Goal: Check status: Check status

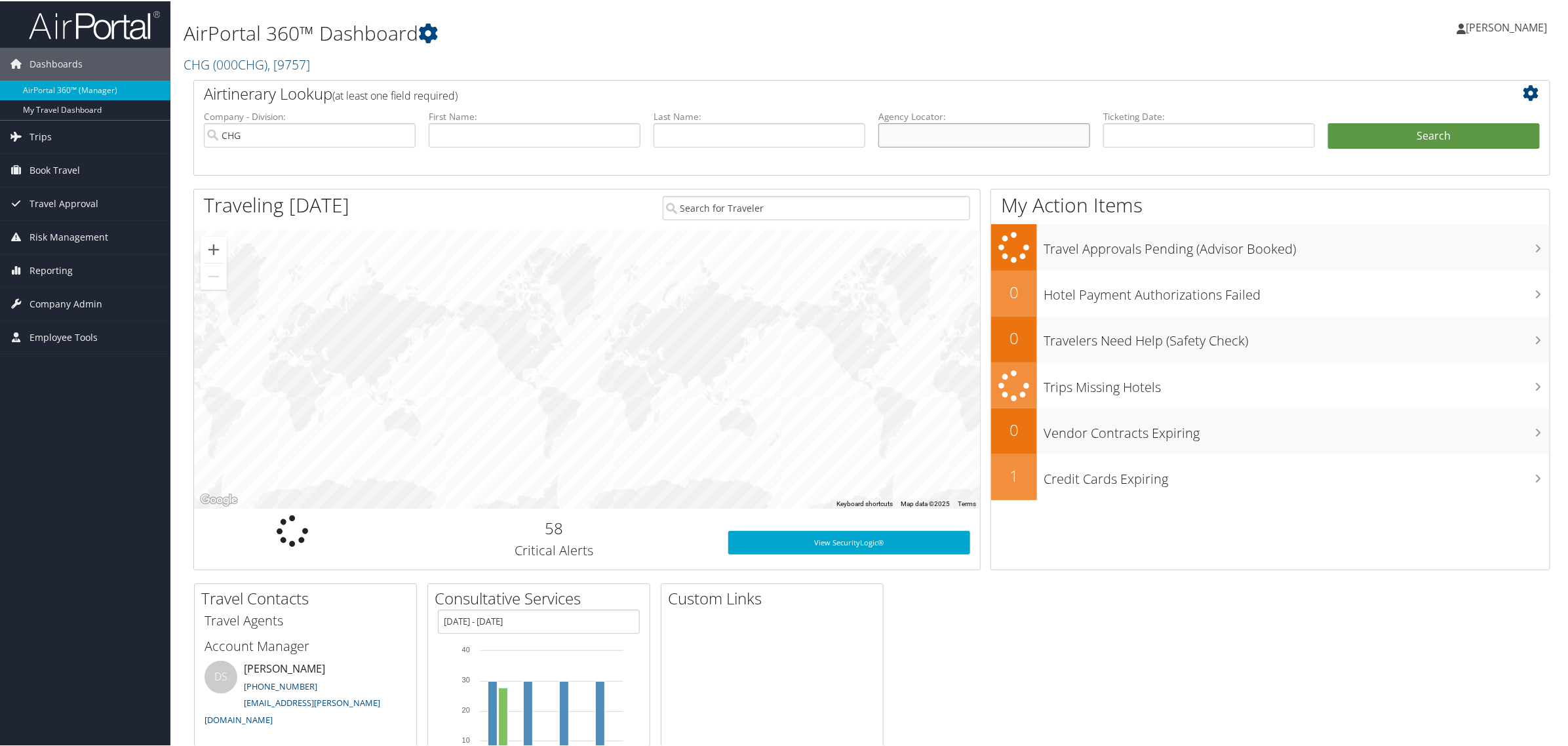
click at [980, 145] on input "text" at bounding box center [984, 134] width 212 height 24
click at [998, 140] on input "text" at bounding box center [984, 134] width 212 height 24
paste input "FNFCHU"
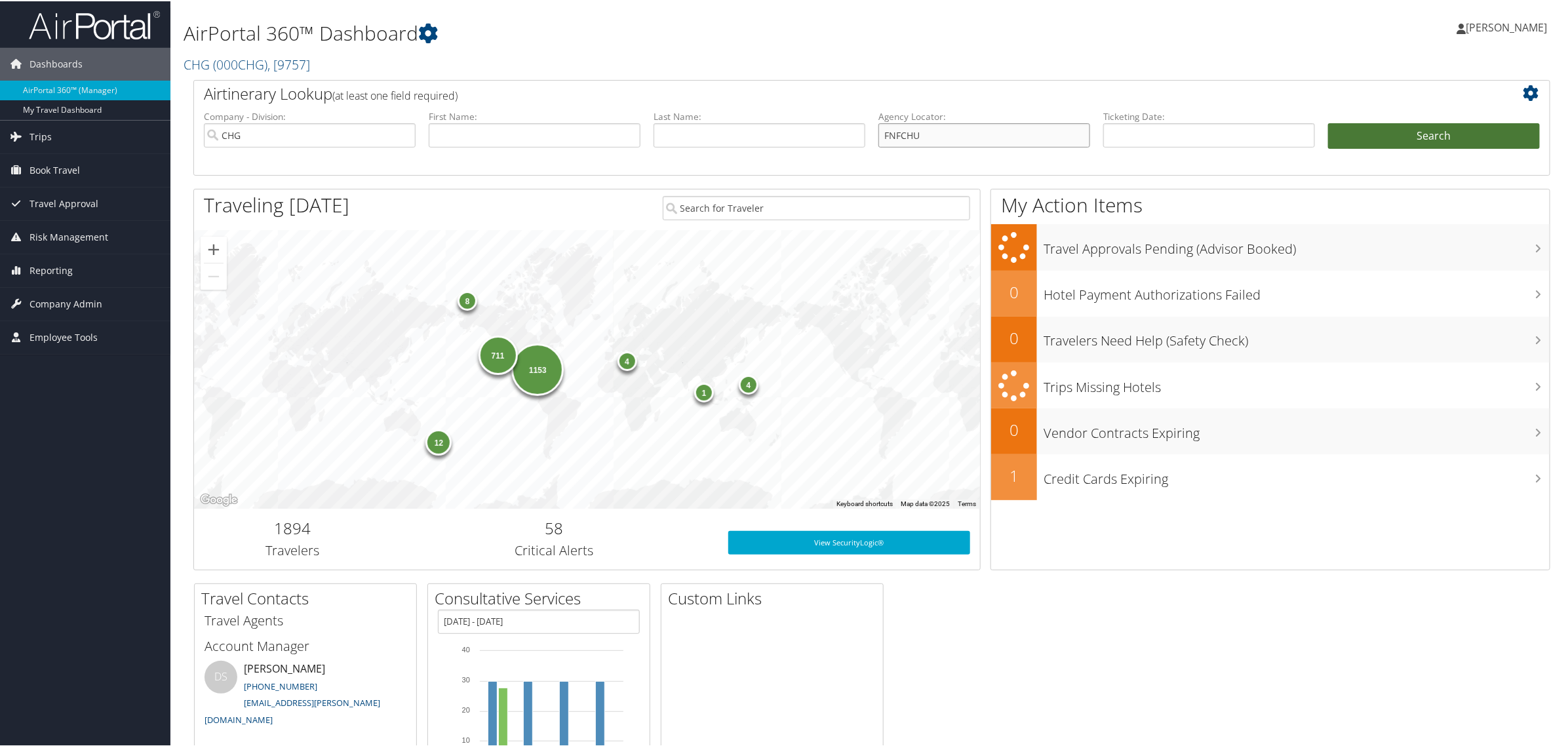
type input "FNFCHU"
click at [1386, 131] on button "Search" at bounding box center [1435, 134] width 212 height 26
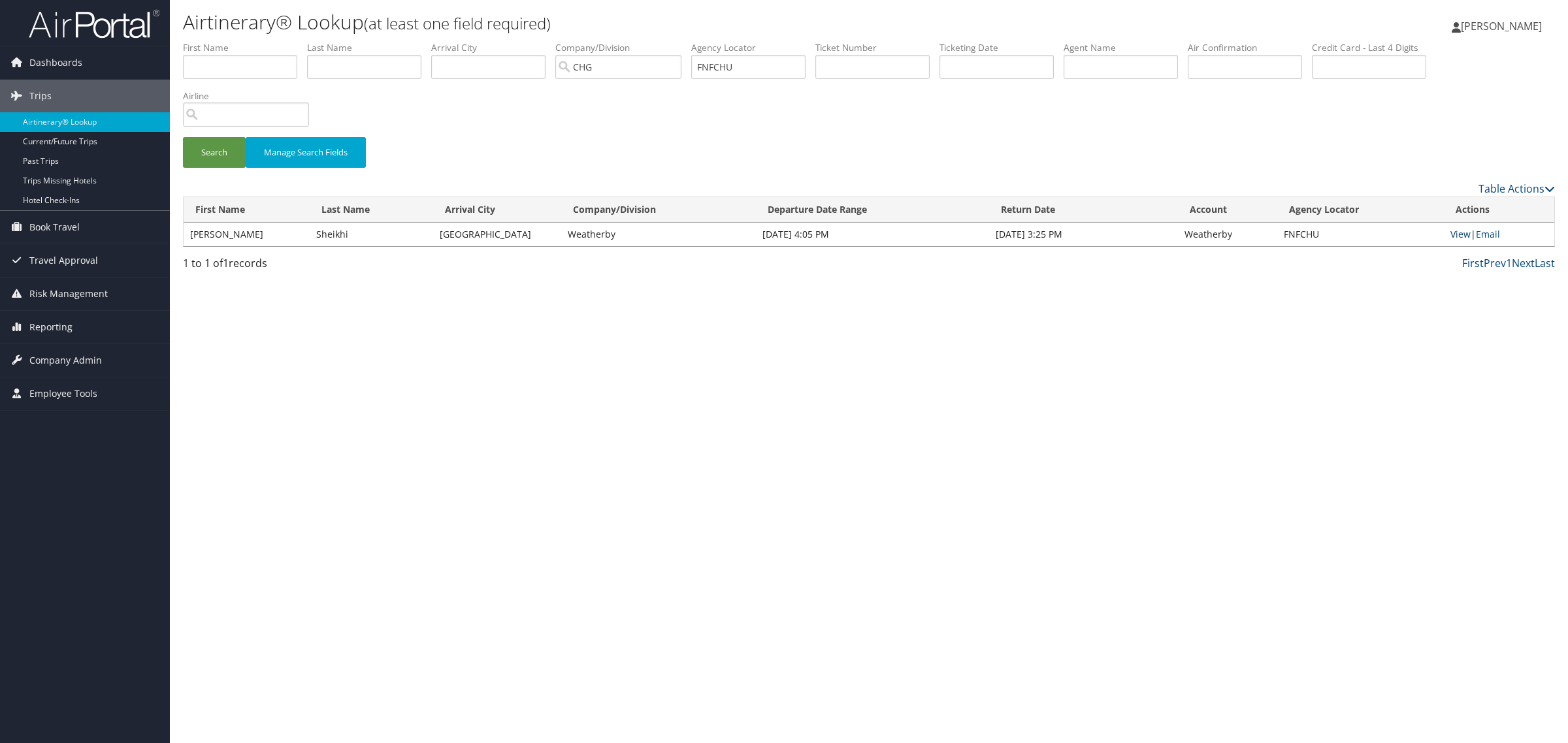
click at [1468, 230] on link "View" at bounding box center [1461, 234] width 20 height 12
click at [1454, 232] on link "View" at bounding box center [1461, 234] width 20 height 12
click at [805, 66] on input "FNFCHU" at bounding box center [749, 66] width 114 height 24
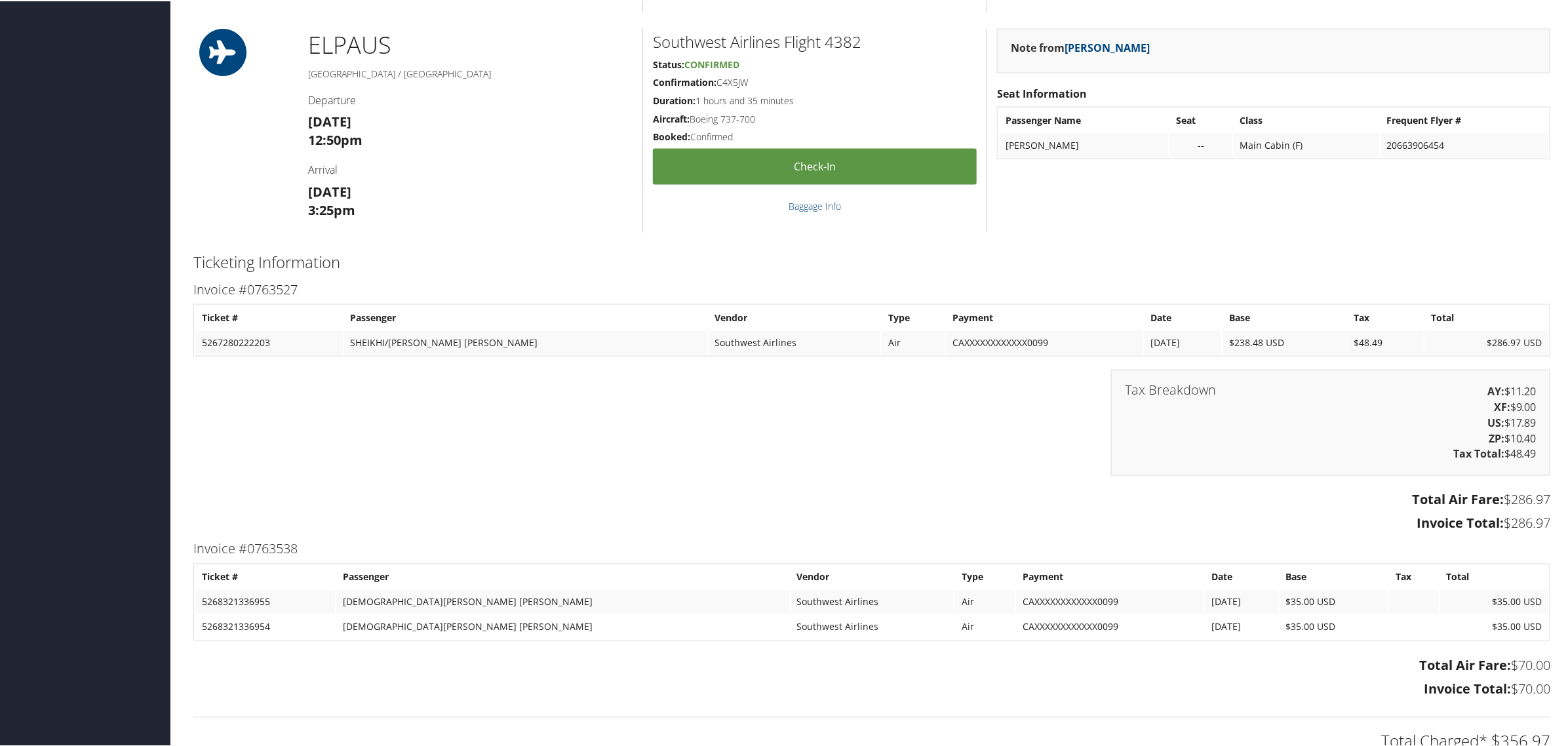
scroll to position [1147, 0]
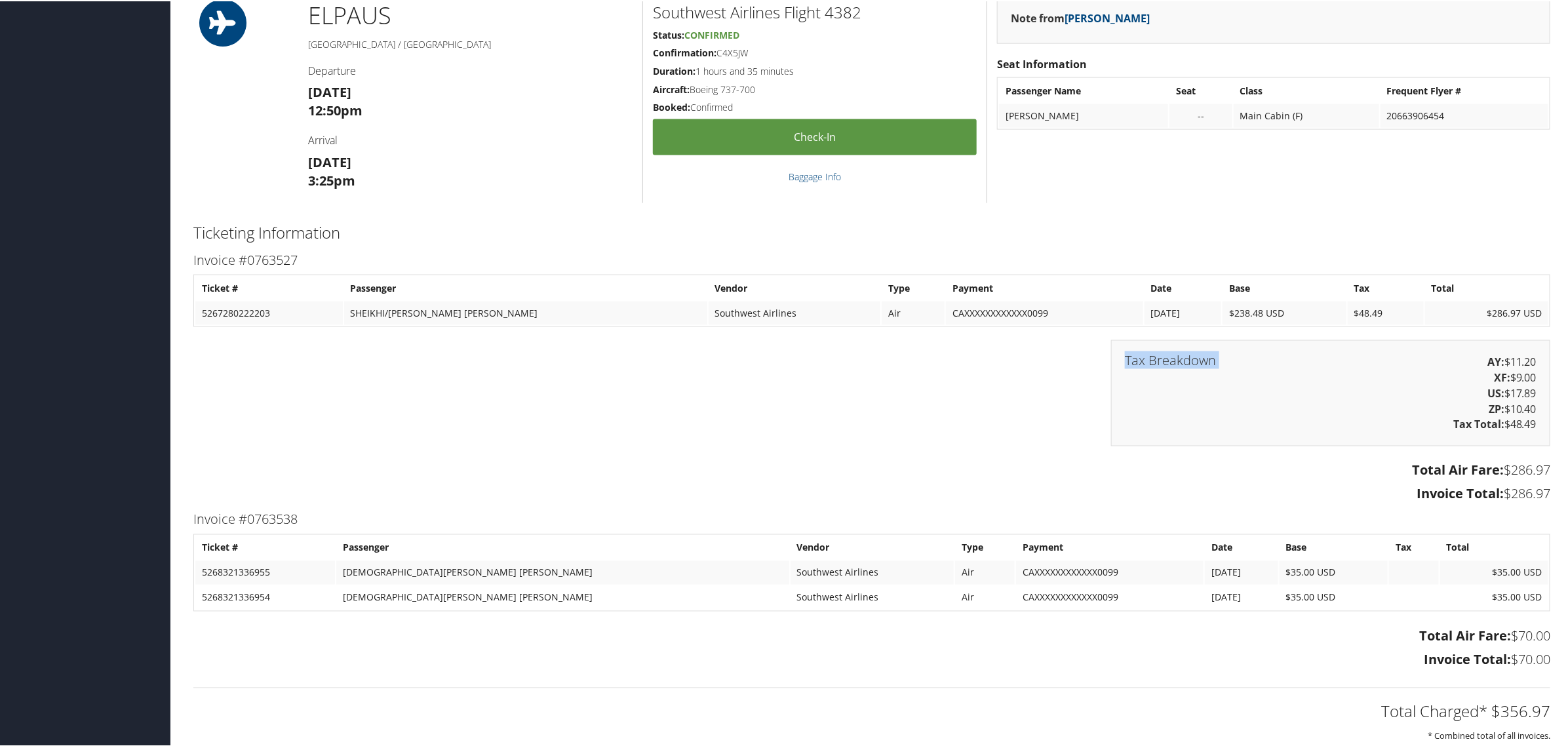
drag, startPoint x: 1215, startPoint y: 362, endPoint x: 1125, endPoint y: 355, distance: 90.3
click at [1125, 355] on div "Tax Breakdown AY: $11.20 XF: $9.00 US: $17.89 ZP: $10.40 Tax Total: $48.49" at bounding box center [1331, 392] width 440 height 106
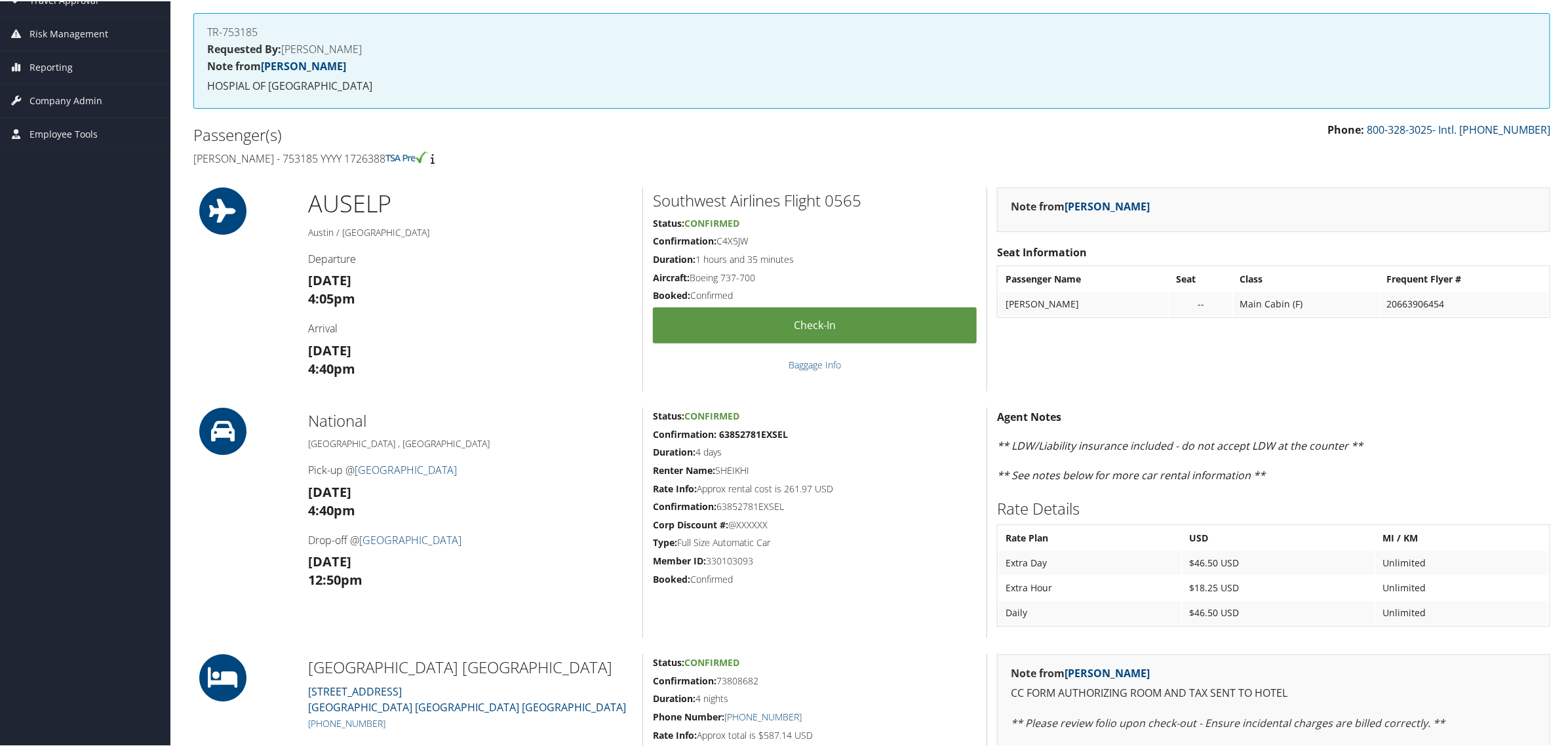
scroll to position [0, 0]
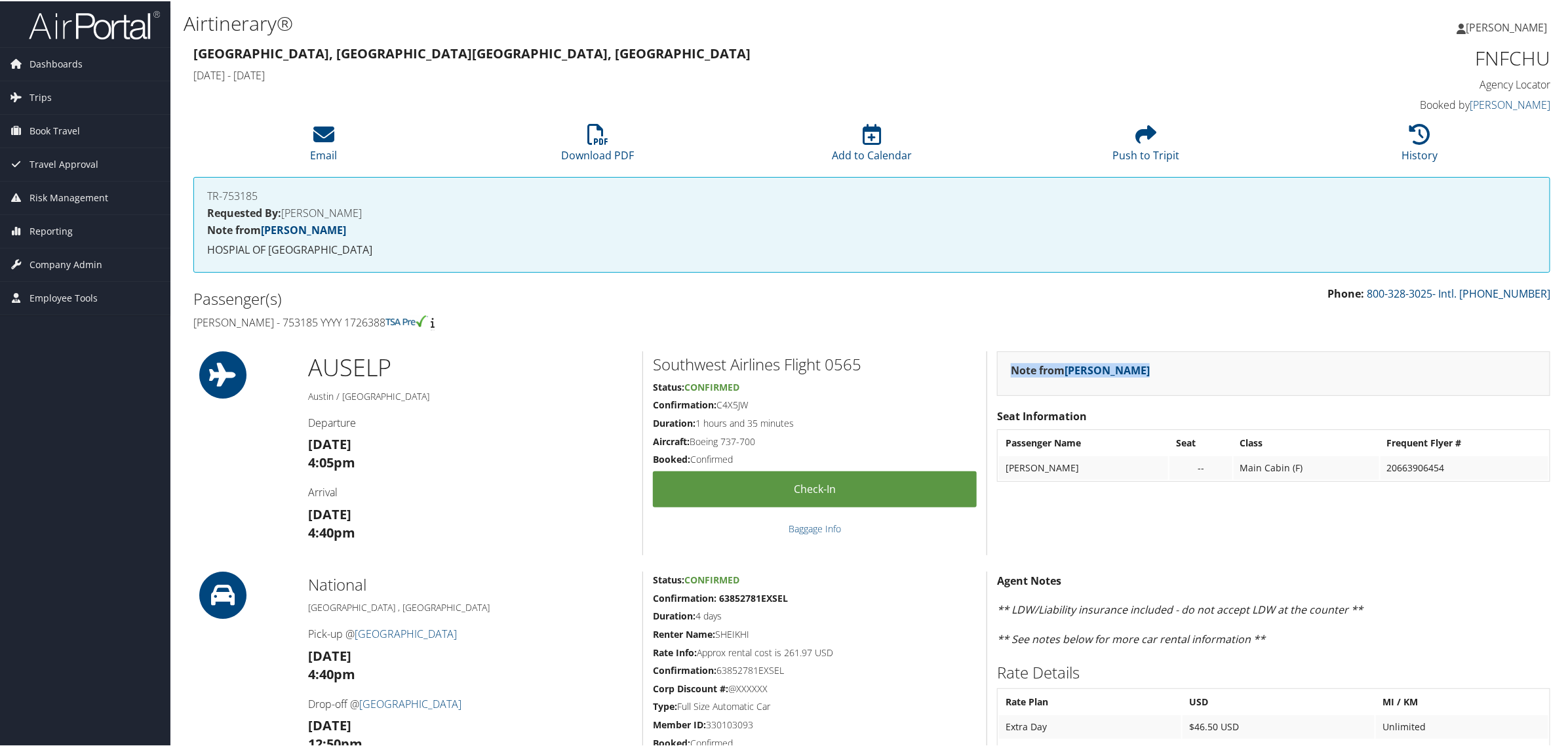
drag, startPoint x: 1147, startPoint y: 374, endPoint x: 1249, endPoint y: 375, distance: 102.0
click at [1007, 377] on div "Note from Laura Watkins" at bounding box center [1274, 372] width 554 height 45
click at [1249, 350] on div "Note from Laura Watkins" at bounding box center [1274, 372] width 554 height 45
click at [321, 320] on h4 "[PERSON_NAME] - 753185 YYYY 1726388" at bounding box center [528, 321] width 669 height 14
click at [321, 320] on h4 "Lila Emily Sheikhi - 753185 YYYY 1726388" at bounding box center [528, 321] width 669 height 14
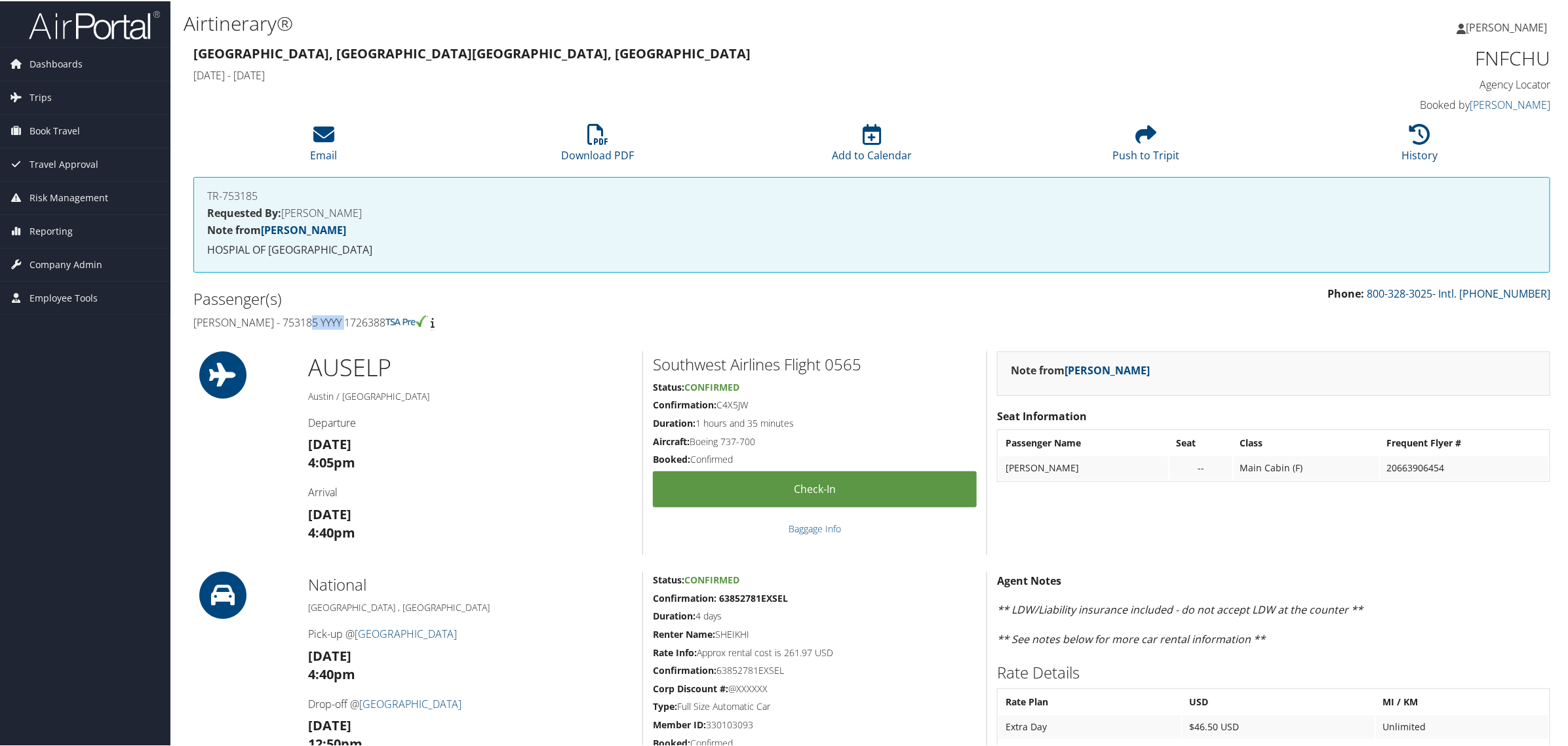
copy h4 "753185"
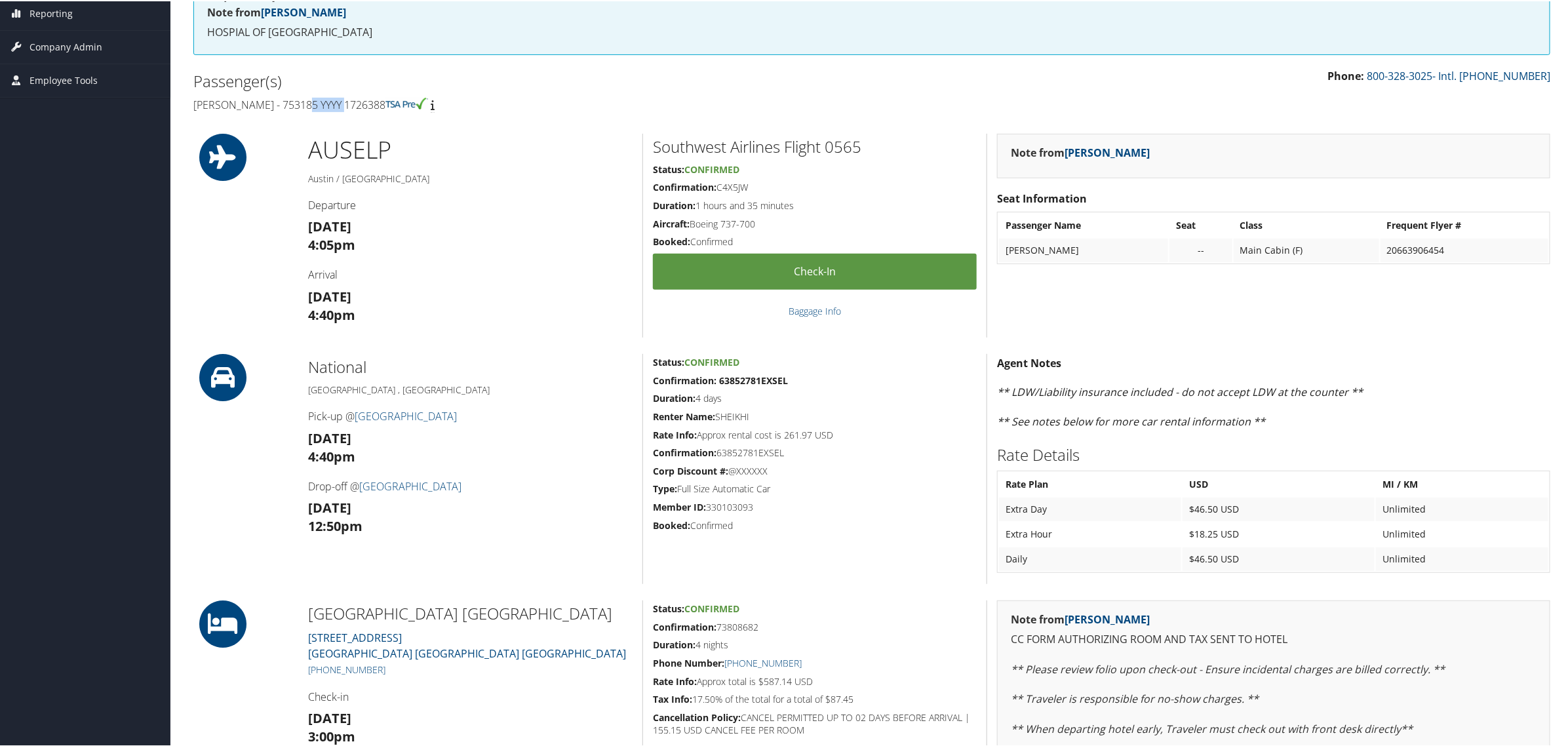
scroll to position [186, 0]
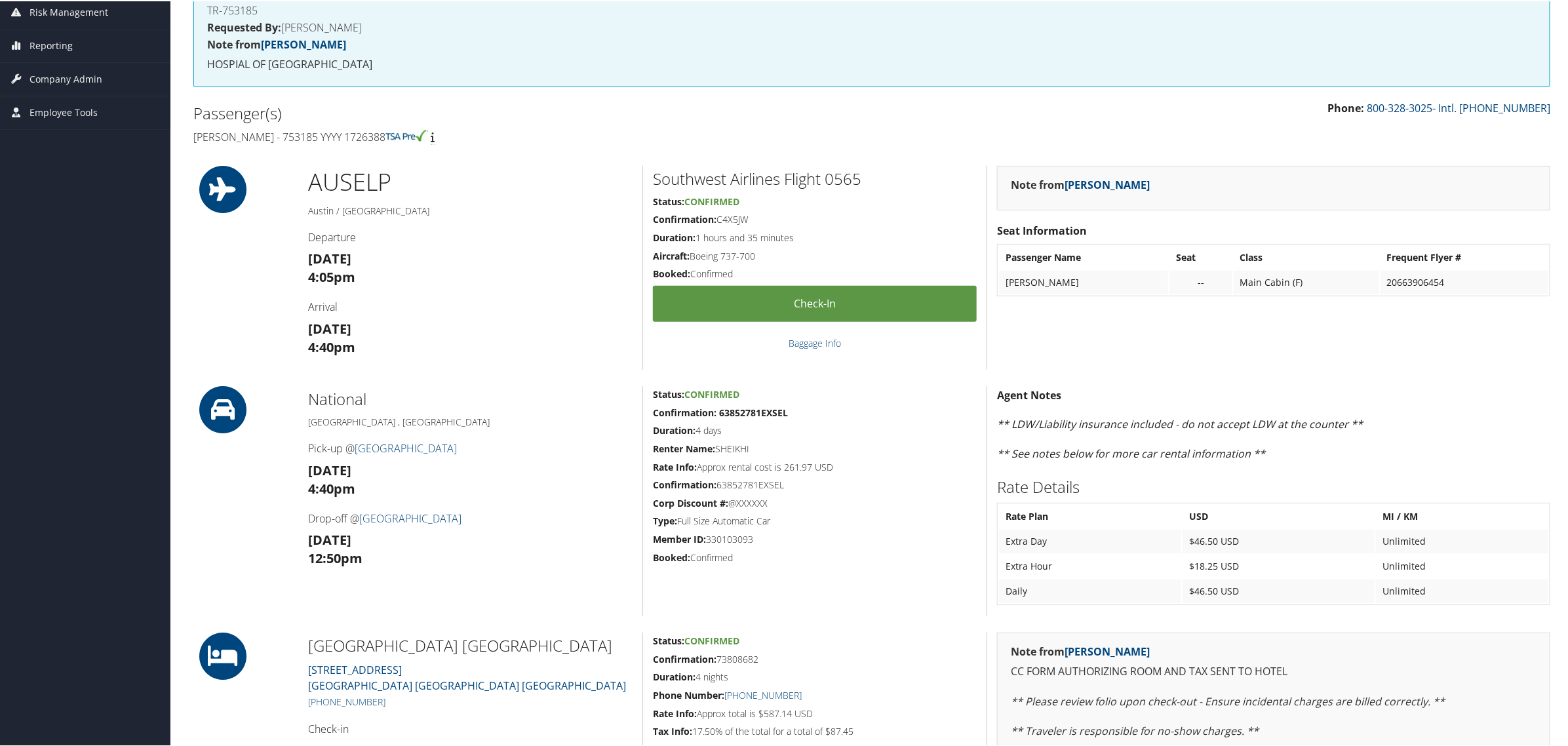
click at [614, 211] on h5 "Austin / El Paso" at bounding box center [470, 209] width 325 height 13
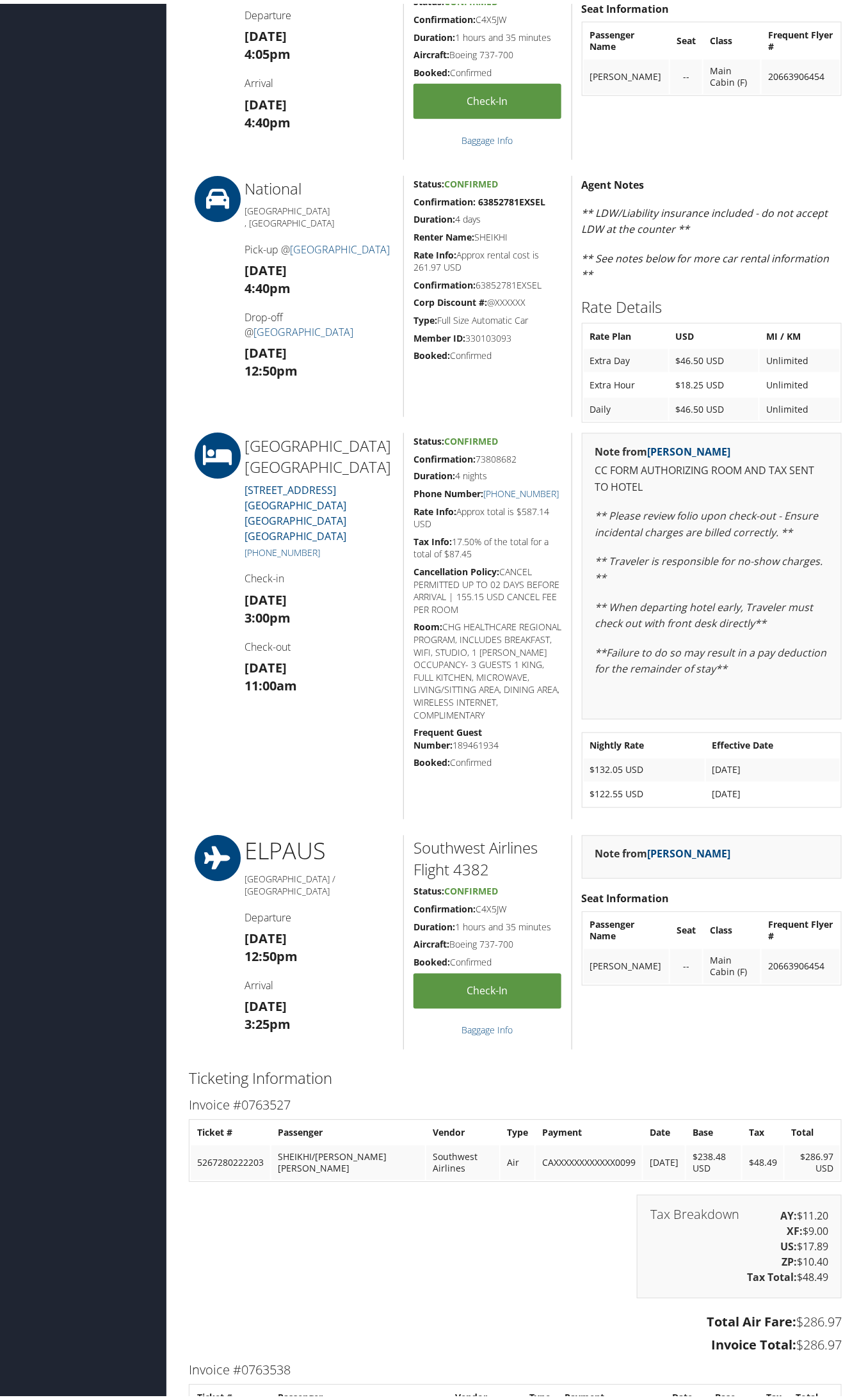
scroll to position [951, 0]
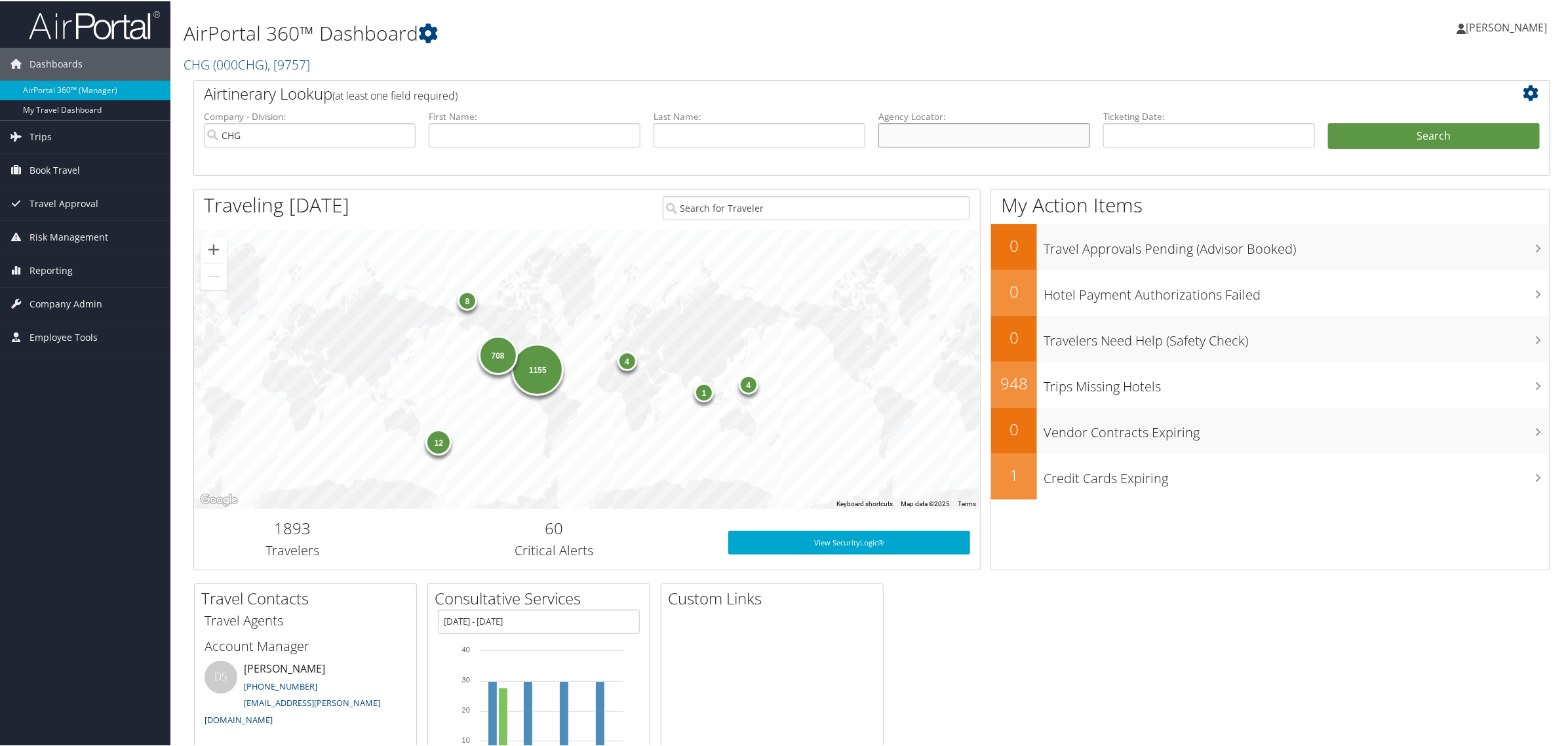
click at [922, 132] on input "text" at bounding box center [984, 134] width 212 height 24
paste input "CMAFSJ"
type input "CMAFSJ"
click at [1329, 122] on button "Search" at bounding box center [1435, 134] width 212 height 26
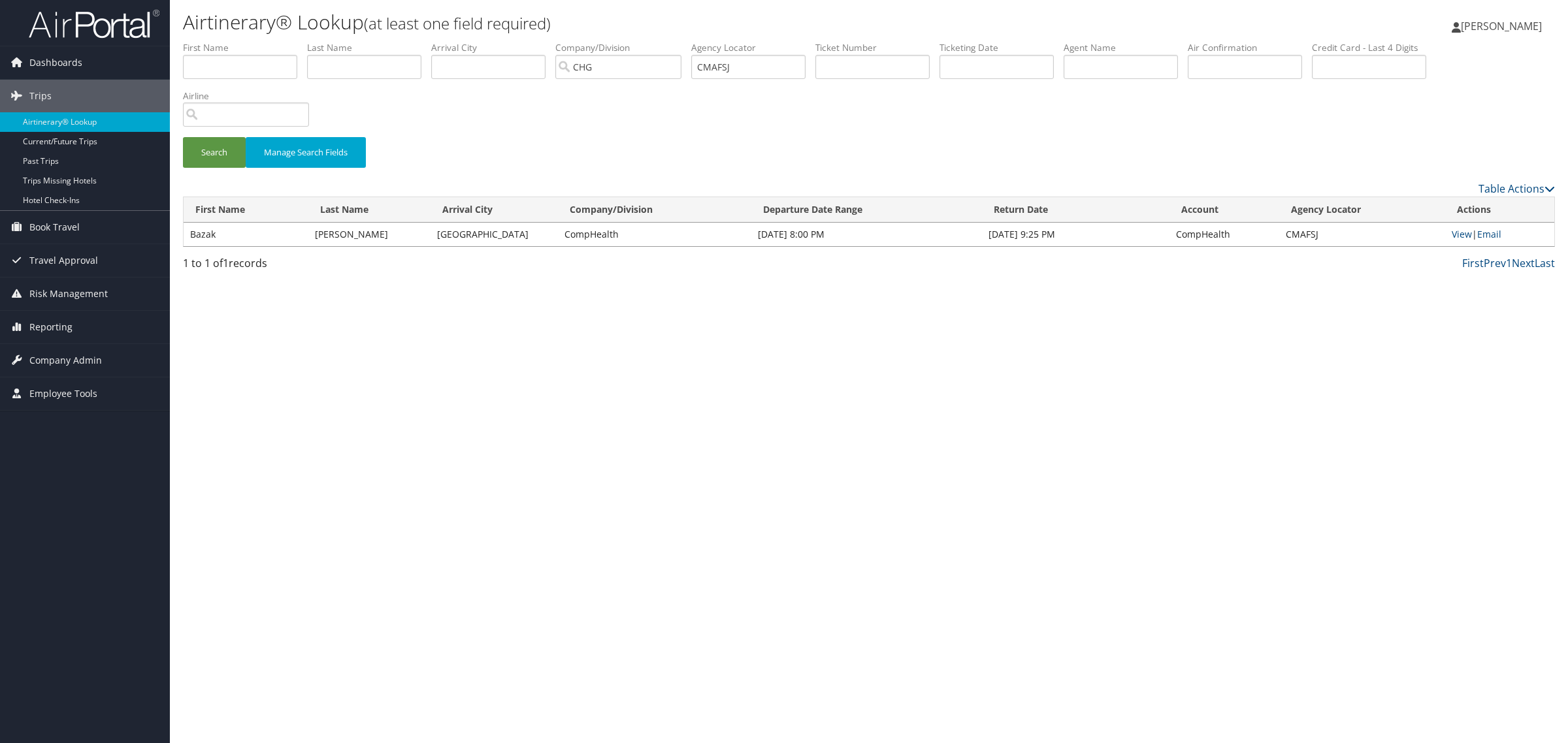
drag, startPoint x: 215, startPoint y: 230, endPoint x: 711, endPoint y: 232, distance: 496.0
click at [216, 230] on td "Bazak" at bounding box center [246, 234] width 125 height 24
click at [1463, 235] on link "View" at bounding box center [1462, 234] width 20 height 12
click at [782, 66] on input "CMAFSJ" at bounding box center [749, 66] width 114 height 24
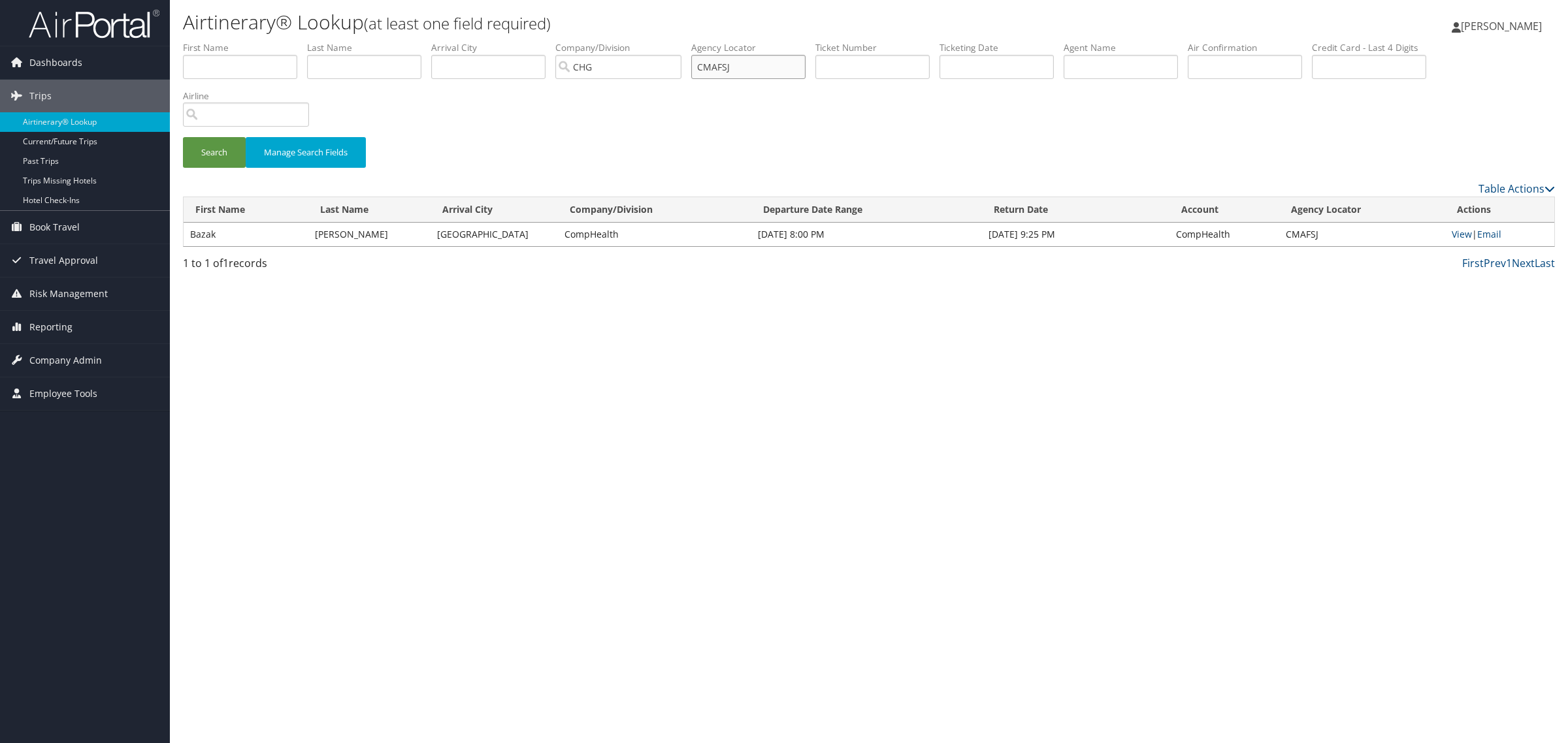
paste input "ARBAP"
click at [183, 137] on button "Search" at bounding box center [214, 153] width 63 height 31
click at [1461, 237] on link "View" at bounding box center [1462, 234] width 20 height 12
click at [805, 68] on input "ARBAPJ" at bounding box center [749, 66] width 114 height 24
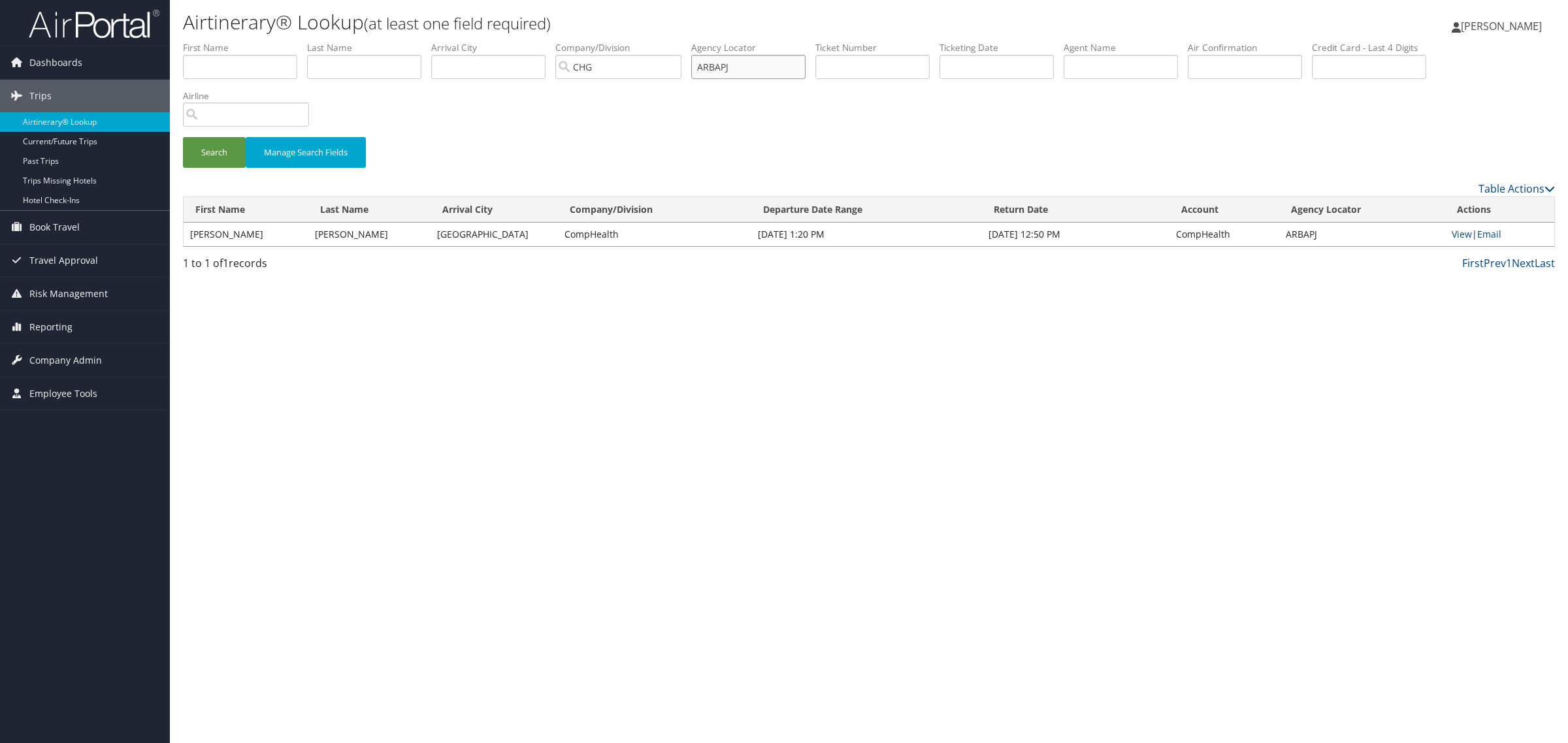
paste input "KUCGHL"
type input "KUCGHL"
click at [183, 137] on button "Search" at bounding box center [214, 153] width 63 height 31
click at [1466, 237] on link "View" at bounding box center [1462, 234] width 20 height 12
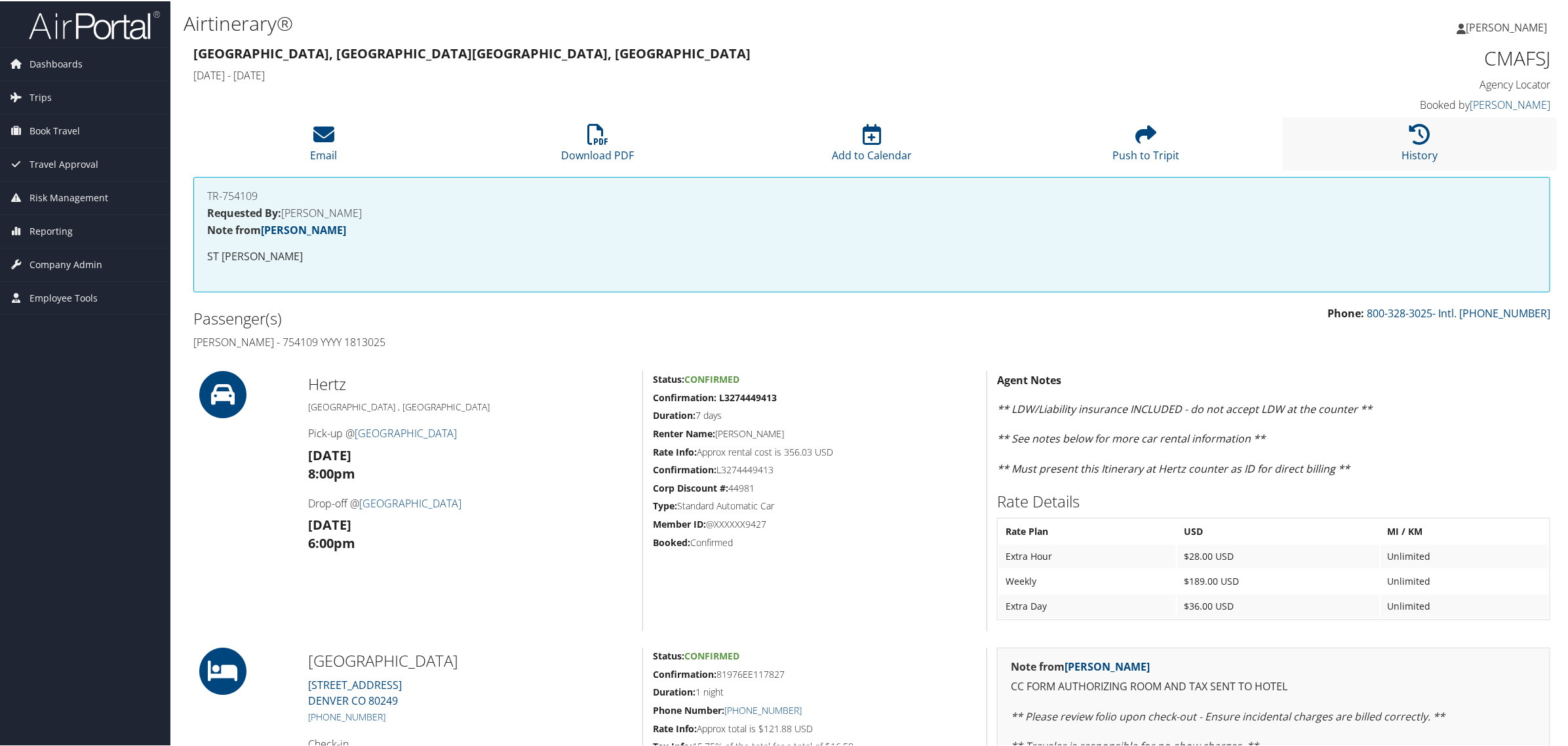
click at [1386, 162] on li "History" at bounding box center [1420, 142] width 274 height 53
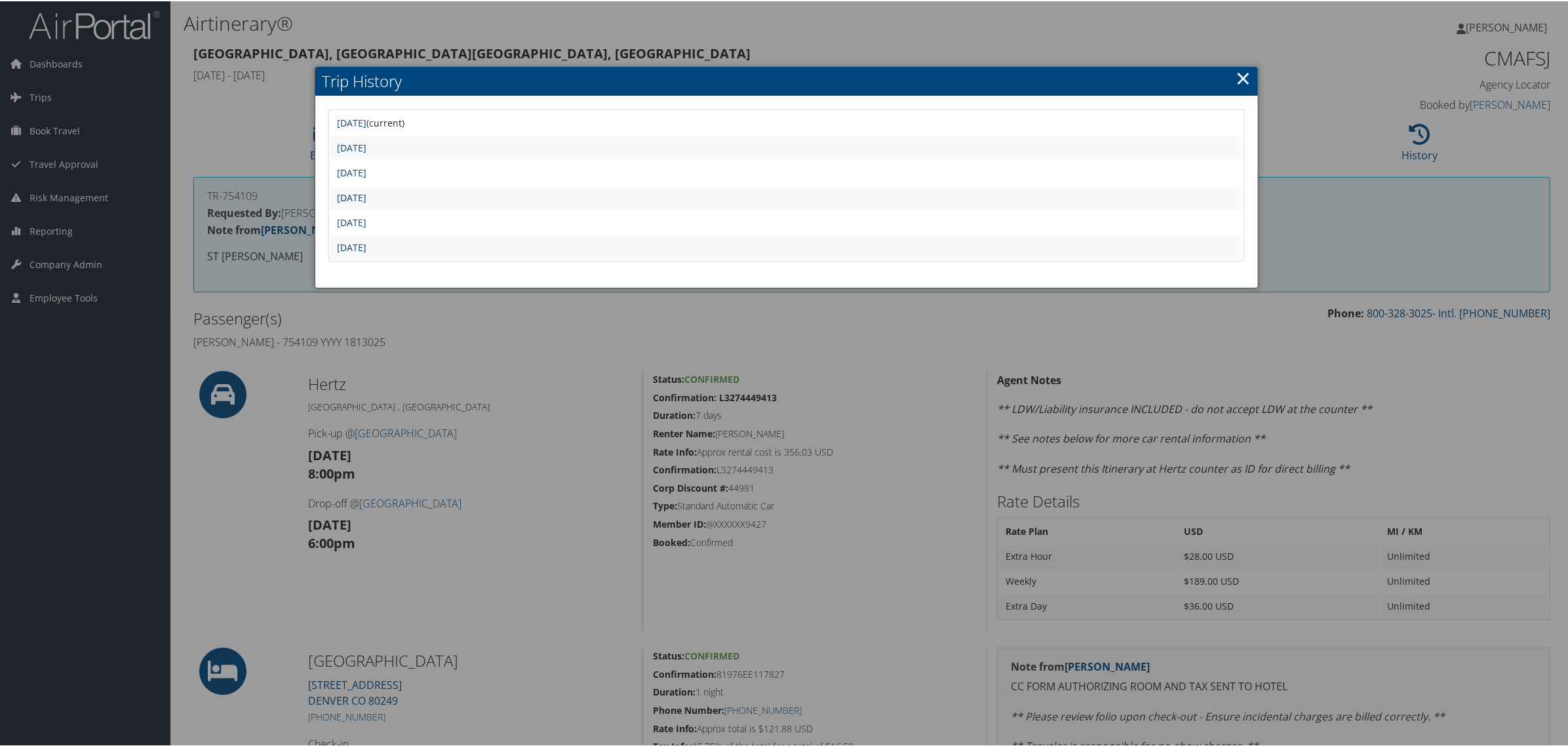
click at [367, 191] on link "Tue Aug 12 14:04:08 MDT 2025" at bounding box center [352, 197] width 29 height 12
